Goal: Information Seeking & Learning: Learn about a topic

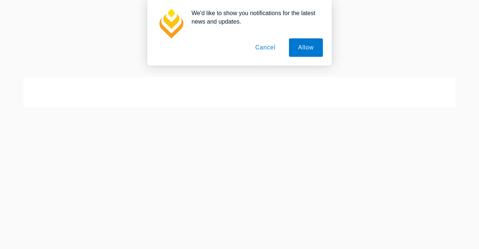
click at [269, 48] on button "Cancel" at bounding box center [265, 47] width 39 height 18
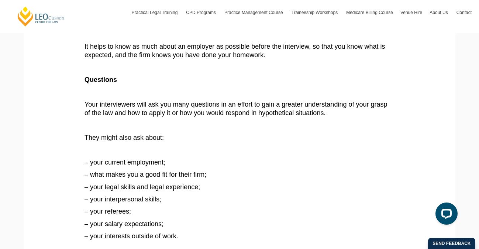
scroll to position [277, 0]
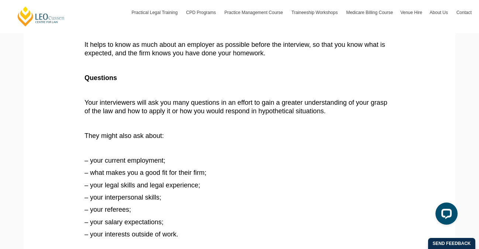
click at [158, 174] on span "– what makes you a good fit for their firm;" at bounding box center [145, 172] width 122 height 7
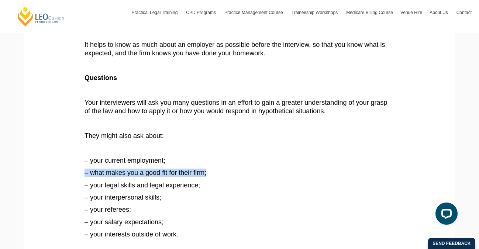
click at [158, 174] on span "– what makes you a good fit for their firm;" at bounding box center [145, 172] width 122 height 7
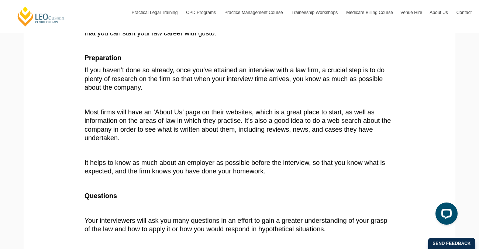
scroll to position [0, 0]
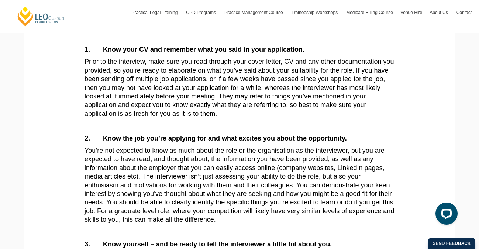
scroll to position [173, 0]
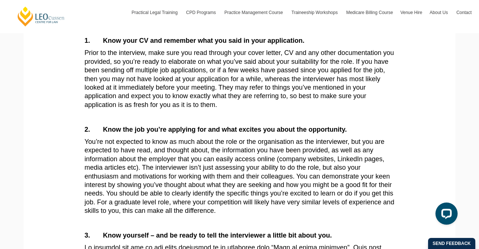
click at [305, 156] on p "You’re not expected to know as much about the role or the organisation as the i…" at bounding box center [239, 177] width 310 height 78
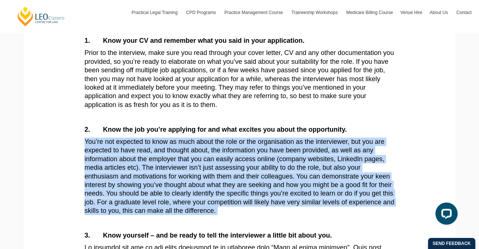
click at [305, 156] on p "You’re not expected to know as much about the role or the organisation as the i…" at bounding box center [239, 177] width 310 height 78
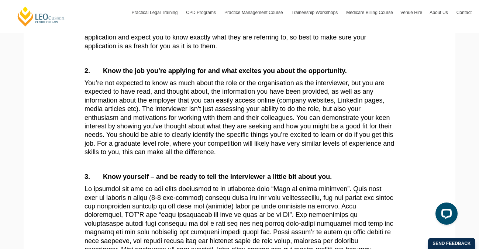
click at [284, 211] on p at bounding box center [239, 237] width 310 height 104
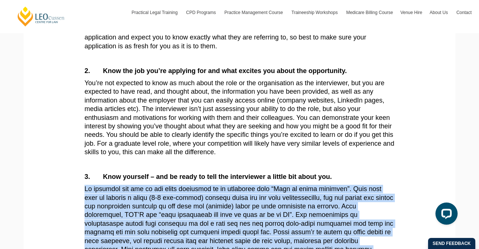
click at [284, 211] on p at bounding box center [239, 237] width 310 height 104
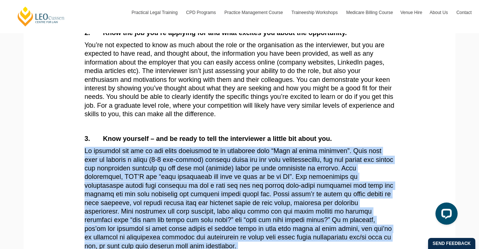
scroll to position [282, 0]
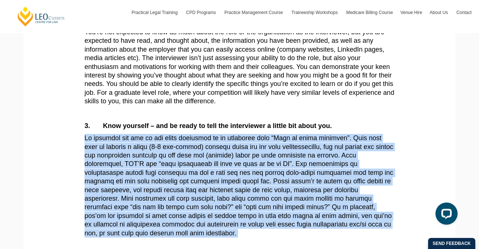
click at [250, 158] on p at bounding box center [239, 186] width 310 height 104
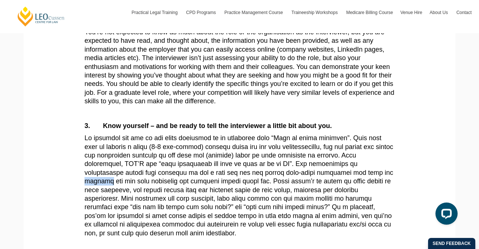
click at [250, 158] on p at bounding box center [239, 186] width 310 height 104
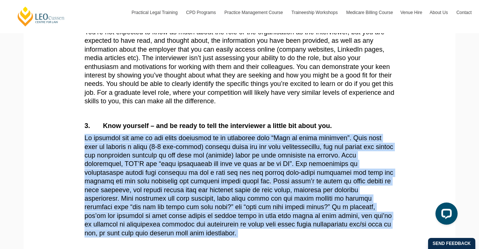
click at [250, 158] on p at bounding box center [239, 186] width 310 height 104
click at [222, 148] on p at bounding box center [239, 186] width 310 height 104
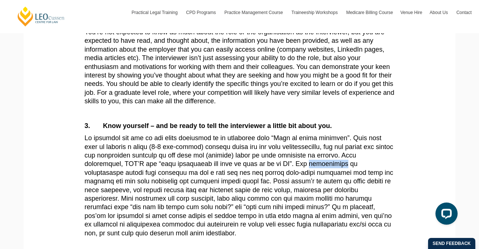
click at [222, 148] on p at bounding box center [239, 186] width 310 height 104
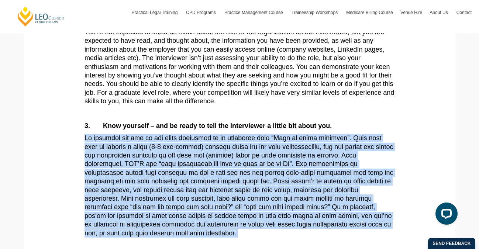
click at [222, 148] on p at bounding box center [239, 186] width 310 height 104
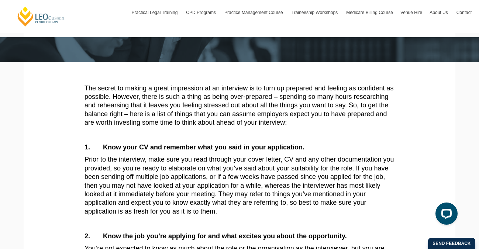
scroll to position [0, 0]
